Goal: Information Seeking & Learning: Find specific fact

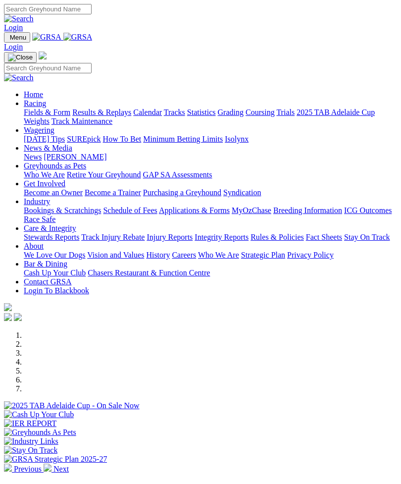
click at [46, 107] on link "Racing" at bounding box center [35, 103] width 22 height 8
click at [75, 116] on link "Results & Replays" at bounding box center [101, 112] width 59 height 8
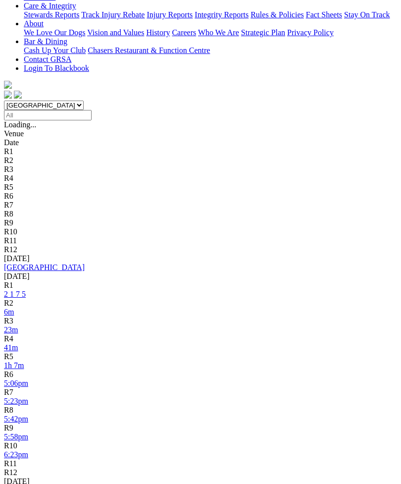
scroll to position [245, 0]
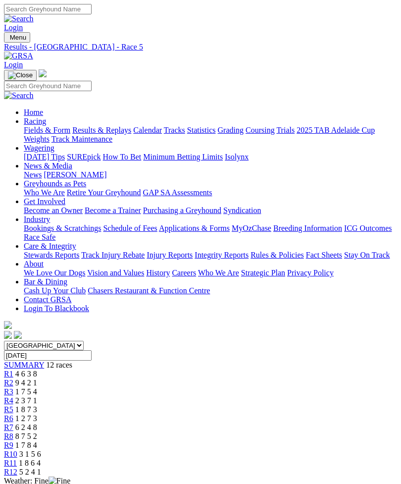
click at [37, 396] on span "2 3 7 1" at bounding box center [26, 400] width 22 height 8
click at [37, 379] on span "9 4 2 1" at bounding box center [26, 383] width 22 height 8
click at [13, 370] on span "R1" at bounding box center [8, 374] width 9 height 8
click at [13, 405] on span "R5" at bounding box center [8, 409] width 9 height 8
click at [37, 414] on span "1 2 7 3" at bounding box center [26, 418] width 22 height 8
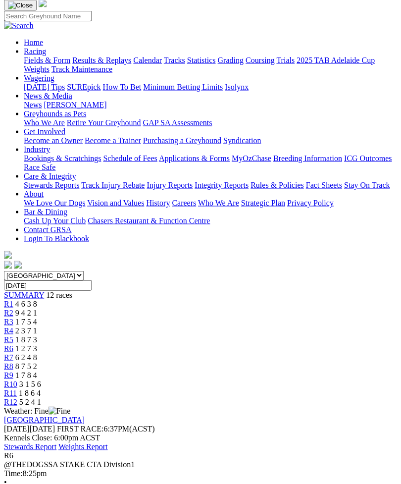
scroll to position [68, 0]
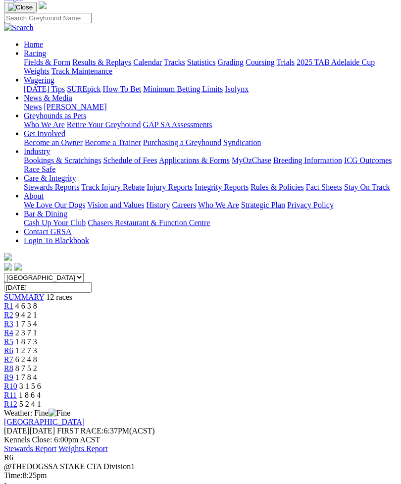
click at [37, 355] on span "6 2 4 8" at bounding box center [26, 359] width 22 height 8
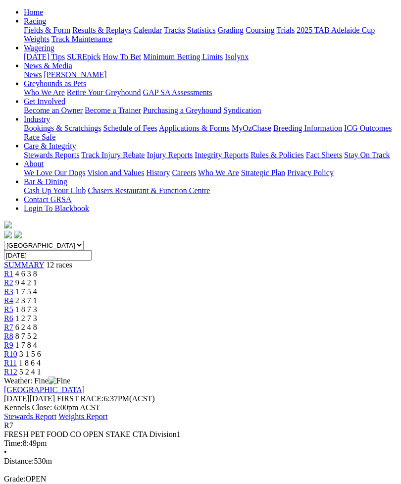
scroll to position [102, 0]
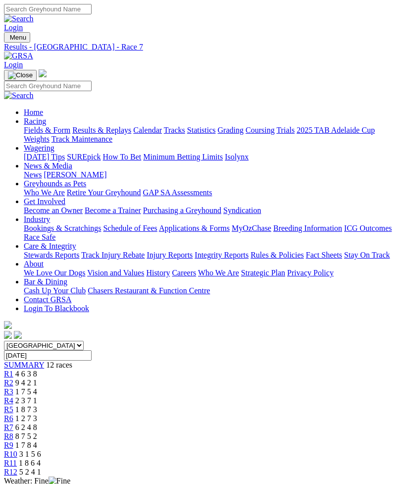
scroll to position [134, 0]
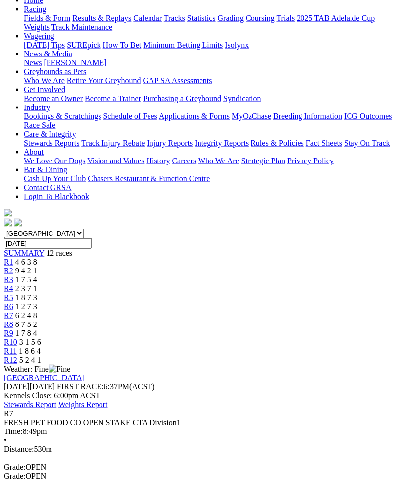
scroll to position [0, 0]
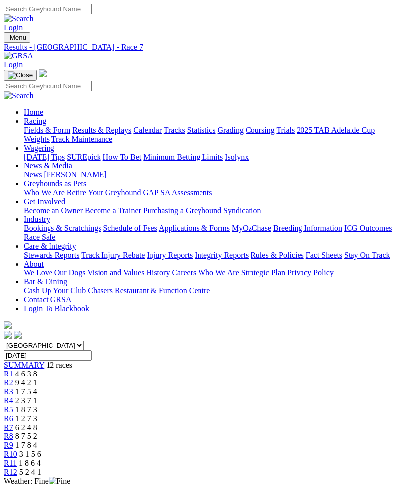
click at [8, 40] on img "Toggle navigation" at bounding box center [8, 40] width 0 height 0
click at [72, 170] on link "News & Media" at bounding box center [48, 166] width 49 height 8
click at [97, 179] on link "[PERSON_NAME]" at bounding box center [75, 174] width 63 height 8
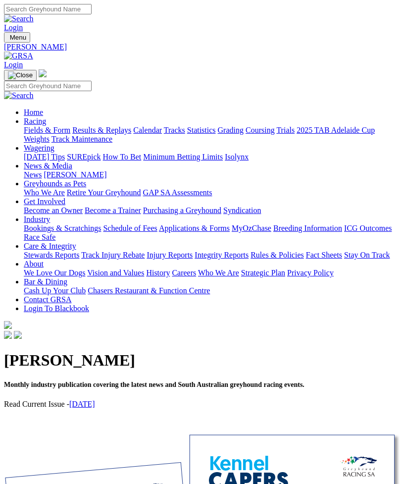
click at [95, 400] on link "[DATE]" at bounding box center [82, 404] width 26 height 8
